Goal: Information Seeking & Learning: Learn about a topic

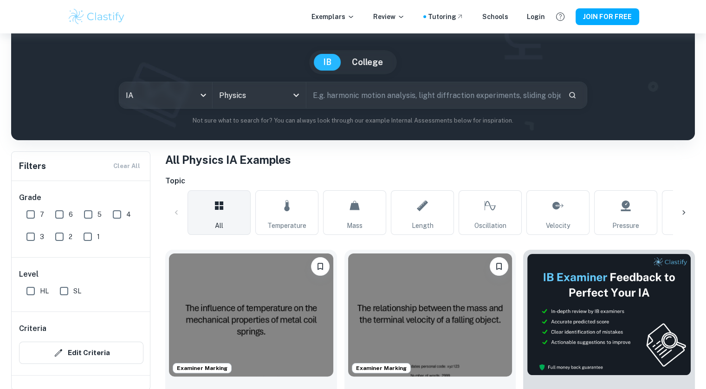
scroll to position [74, 0]
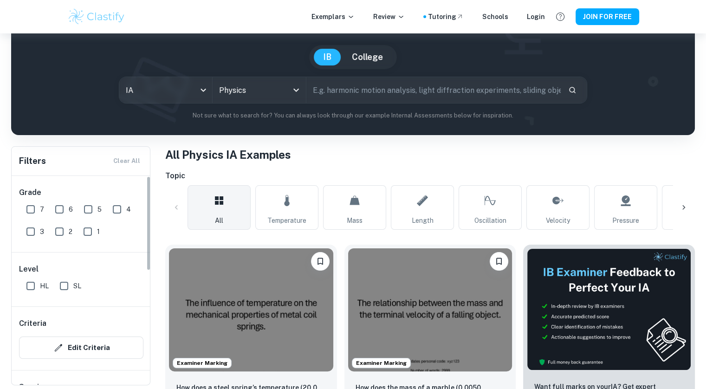
click at [36, 286] on input "HL" at bounding box center [30, 286] width 19 height 19
checkbox input "true"
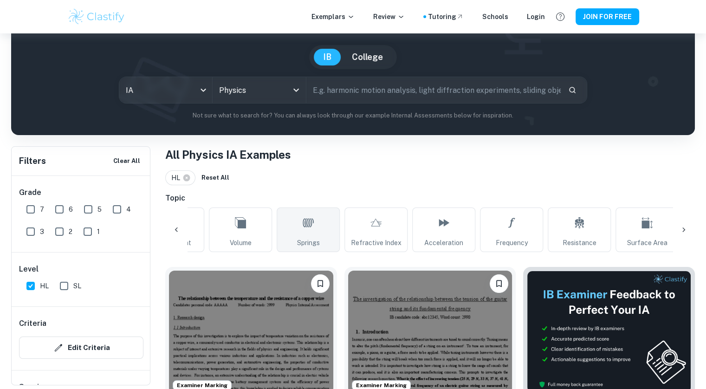
scroll to position [0, 933]
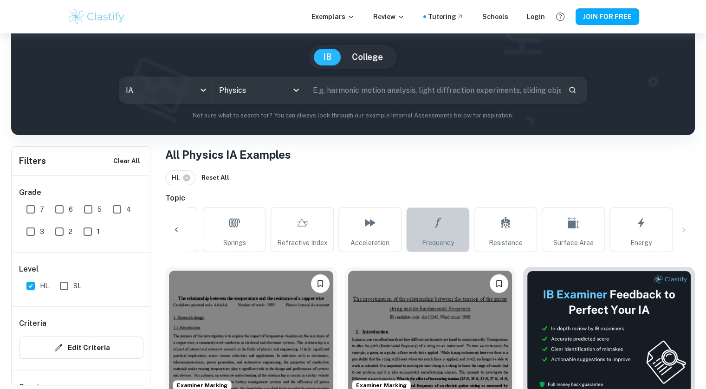
click at [450, 239] on span "Frequency" at bounding box center [438, 243] width 32 height 10
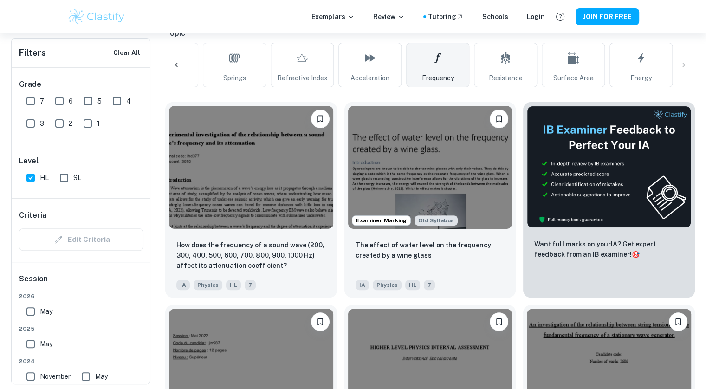
scroll to position [239, 0]
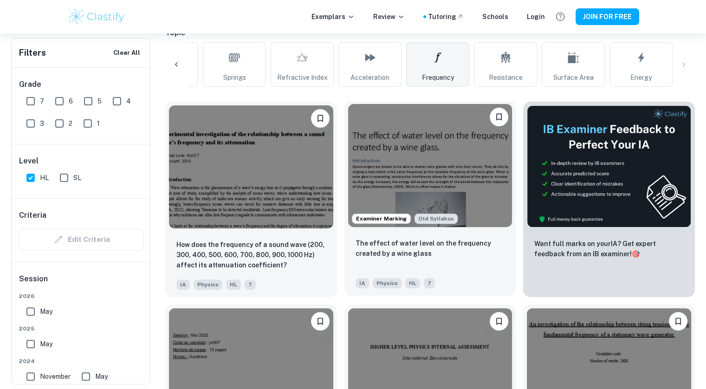
click at [467, 210] on img at bounding box center [430, 165] width 164 height 123
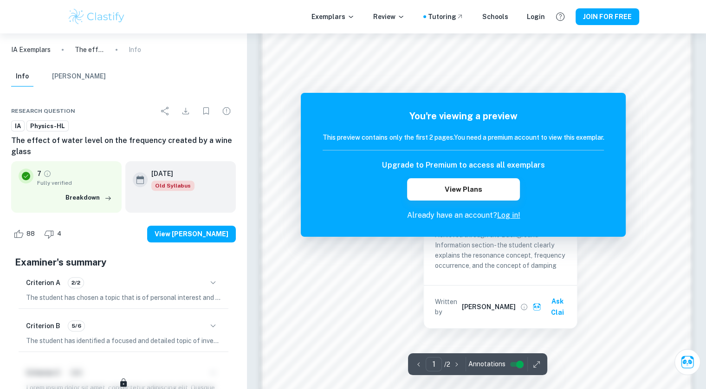
scroll to position [932, 0]
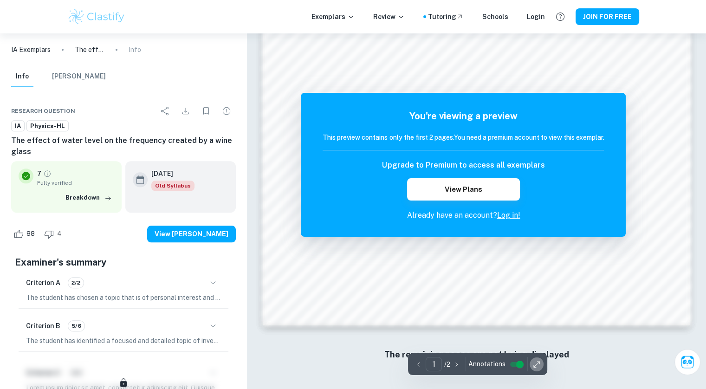
click at [534, 361] on icon "button" at bounding box center [536, 364] width 9 height 9
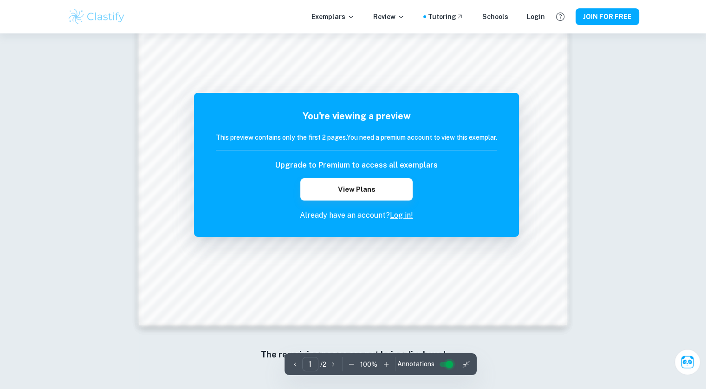
click at [452, 369] on input "controlled" at bounding box center [449, 364] width 33 height 11
click at [447, 364] on input "controlled" at bounding box center [441, 364] width 33 height 11
click at [335, 366] on icon "button" at bounding box center [333, 364] width 9 height 9
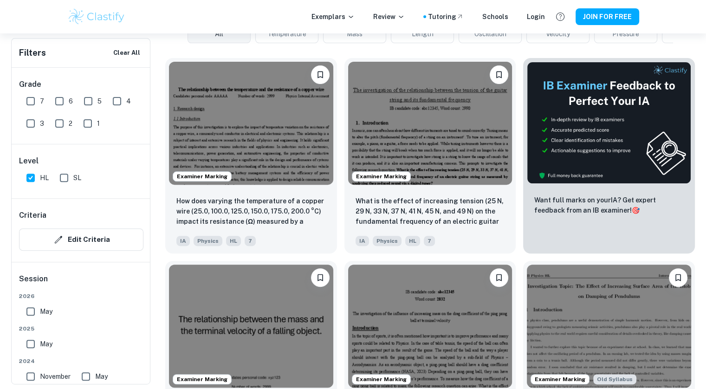
scroll to position [281, 0]
